Goal: Information Seeking & Learning: Learn about a topic

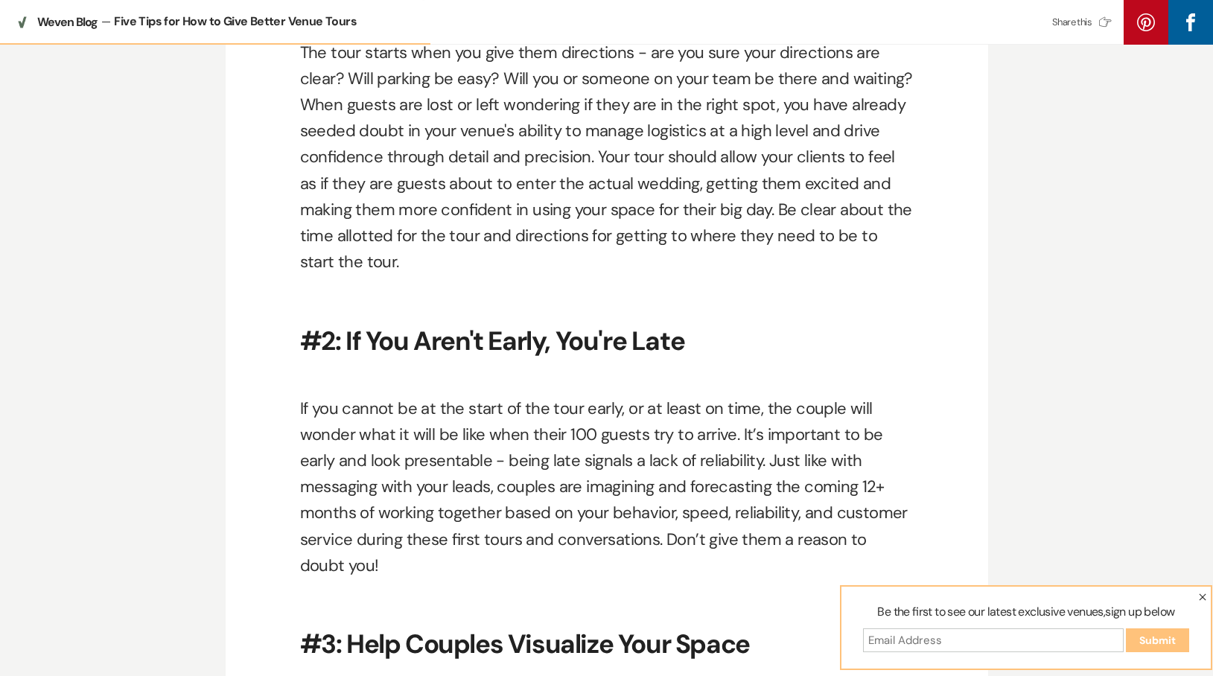
scroll to position [601, 0]
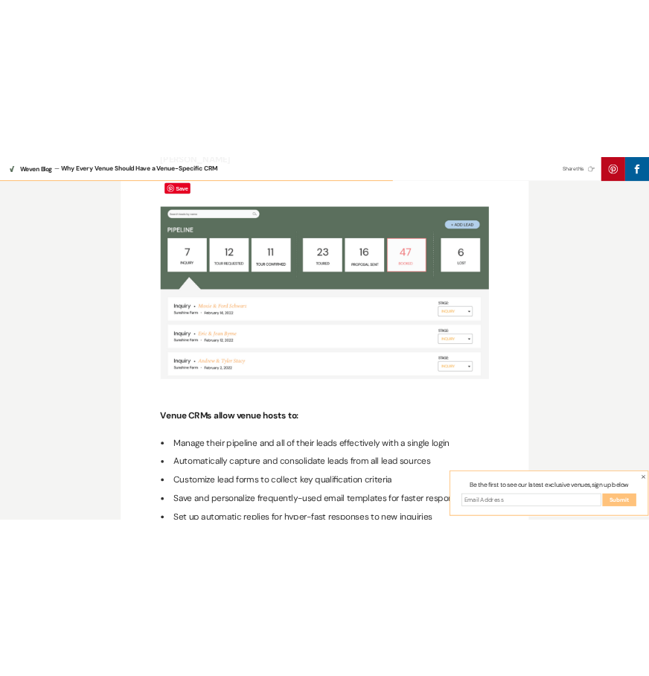
scroll to position [1694, 0]
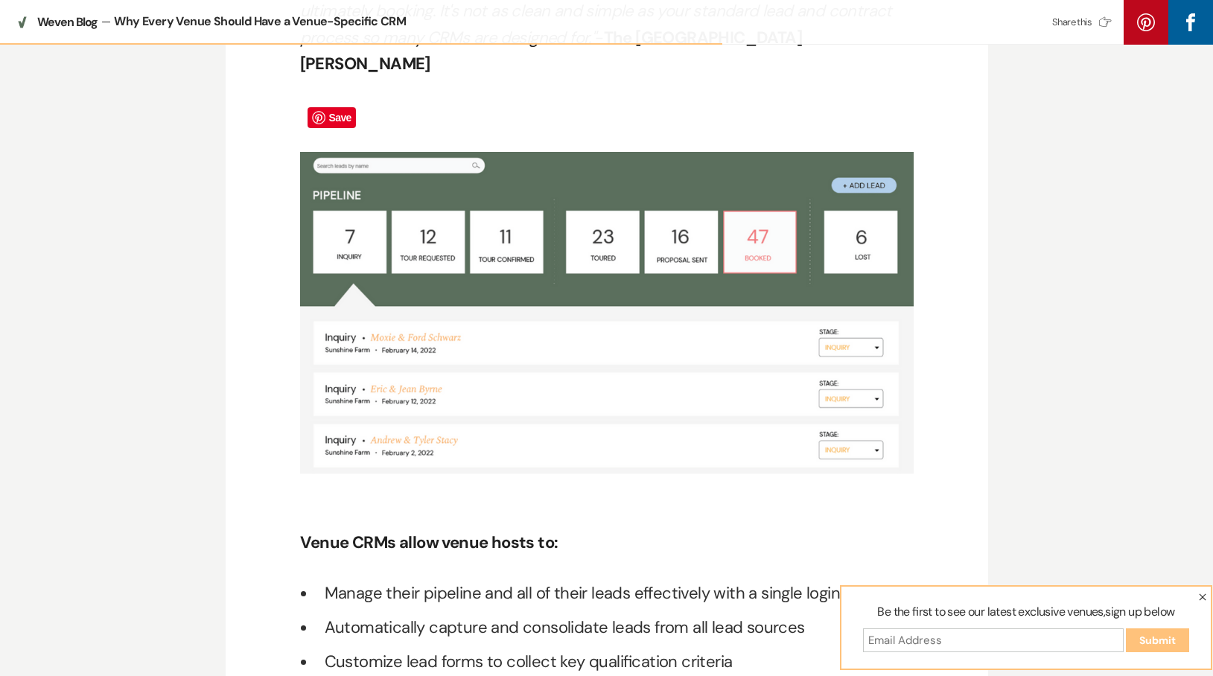
click at [733, 152] on img at bounding box center [607, 315] width 614 height 326
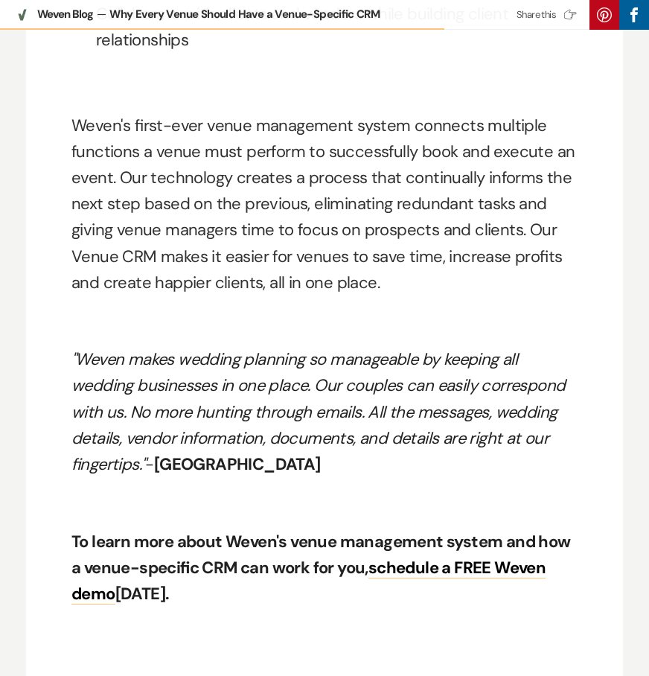
scroll to position [2680, 0]
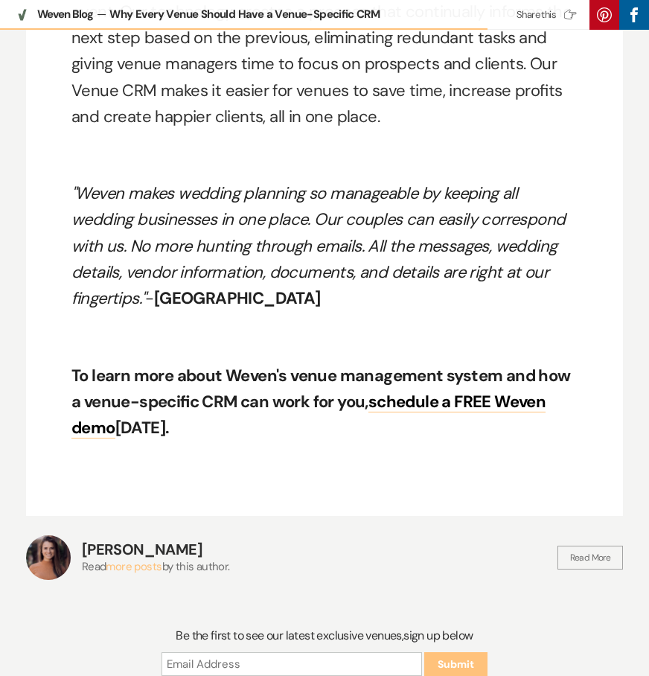
click at [58, 4] on div "Weven Blog — Why Every Venue Should Have a Venue-Specific CRM Share this Pinter…" at bounding box center [324, 15] width 649 height 30
click at [53, 19] on span "Weven Blog" at bounding box center [65, 14] width 56 height 13
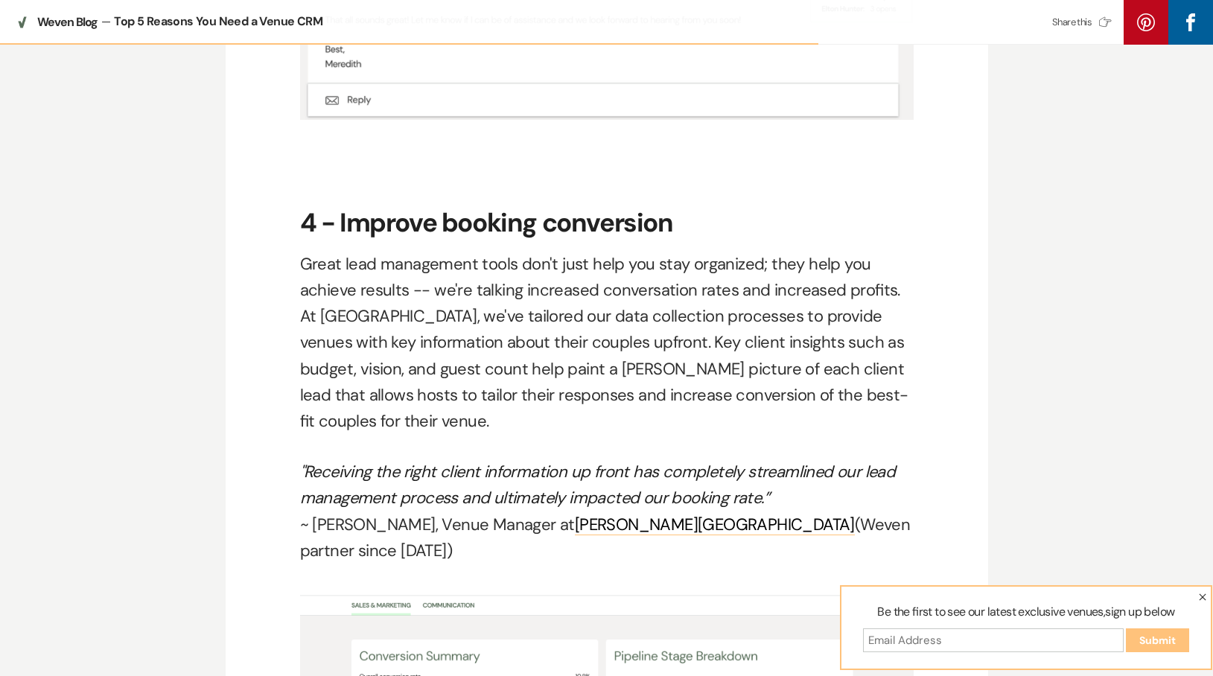
scroll to position [3103, 0]
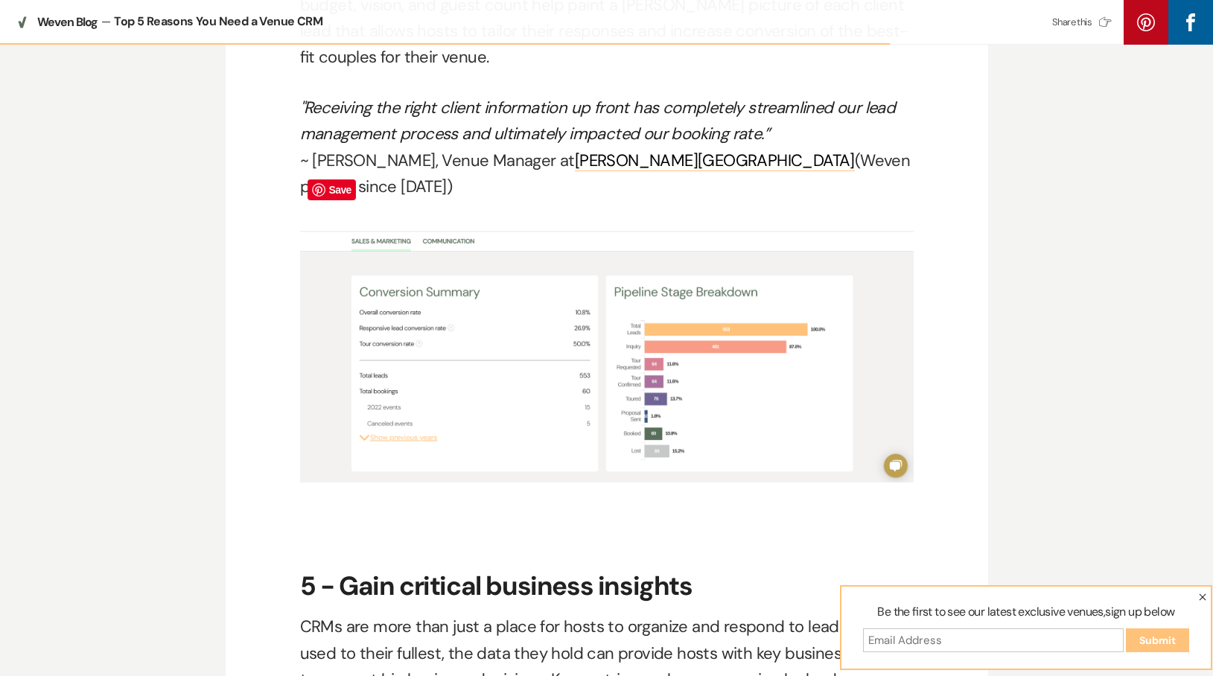
click at [831, 268] on img at bounding box center [607, 353] width 614 height 258
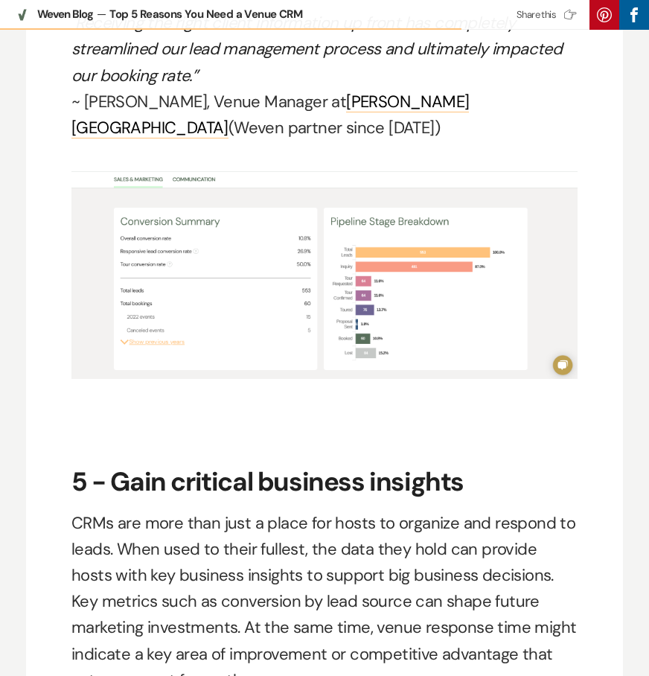
scroll to position [3270, 0]
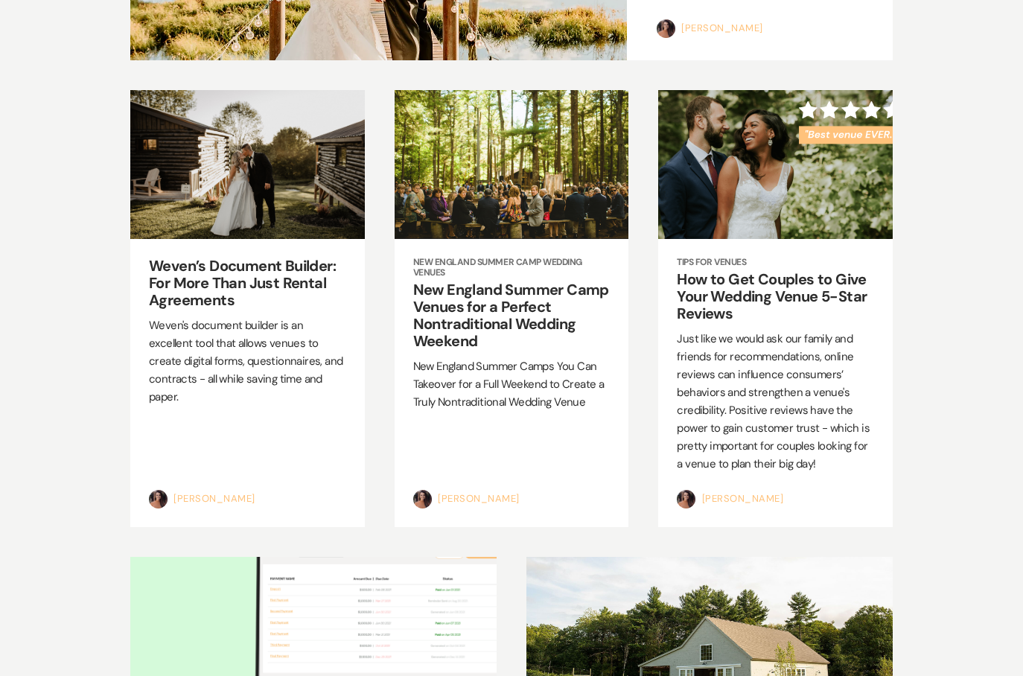
scroll to position [1221, 0]
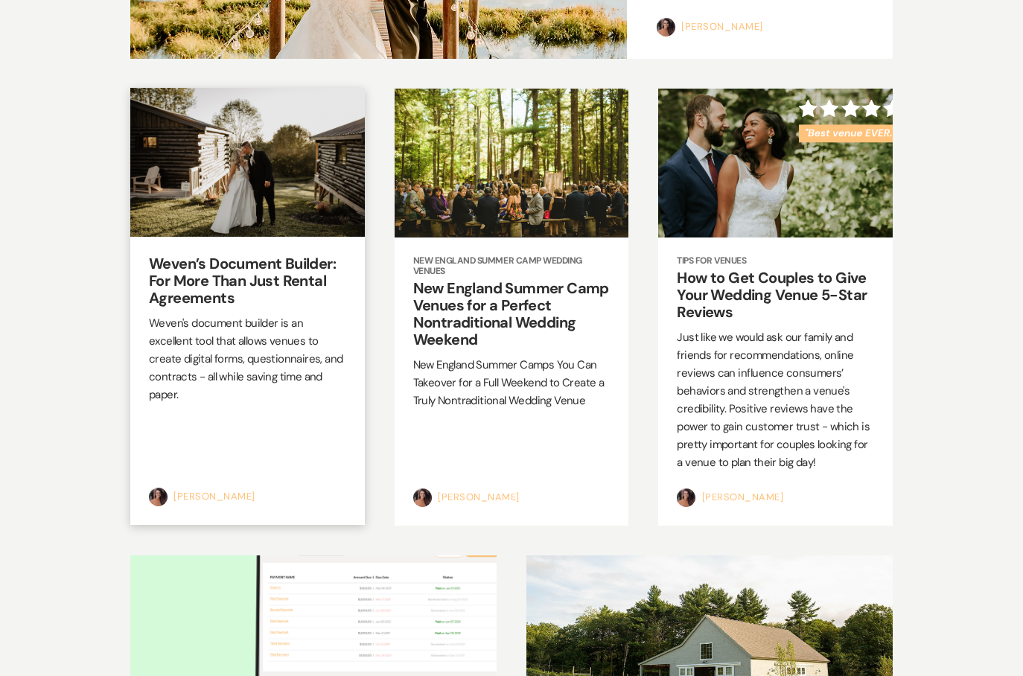
click at [281, 277] on h2 "Weven’s Document Builder: For More Than Just Rental Agreements" at bounding box center [247, 280] width 197 height 51
